Goal: Information Seeking & Learning: Learn about a topic

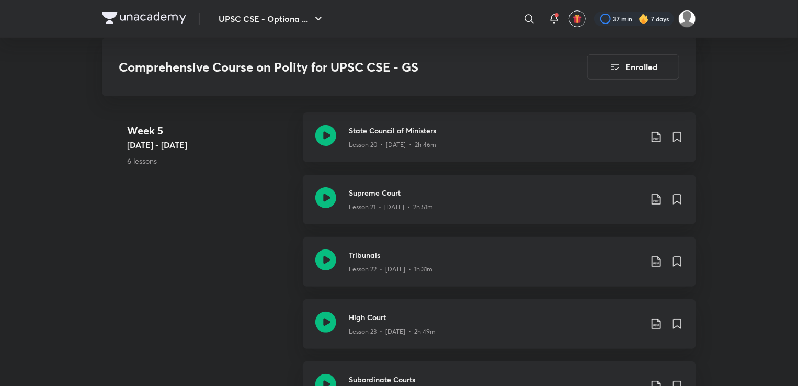
scroll to position [1984, 0]
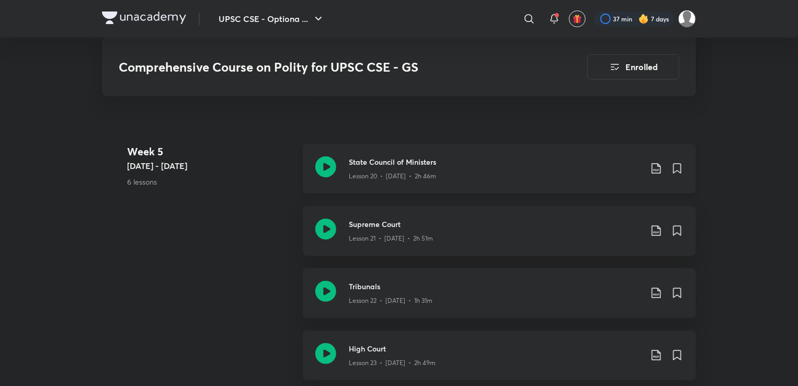
click at [362, 178] on p "Lesson 20 • [DATE] • 2h 46m" at bounding box center [392, 176] width 87 height 9
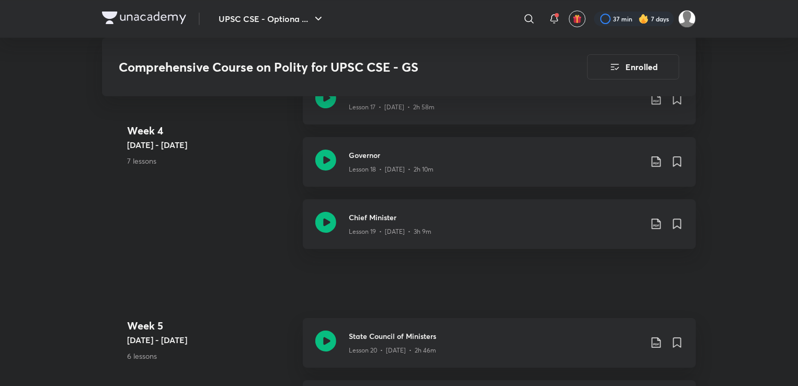
scroll to position [1897, 0]
